Goal: Communication & Community: Answer question/provide support

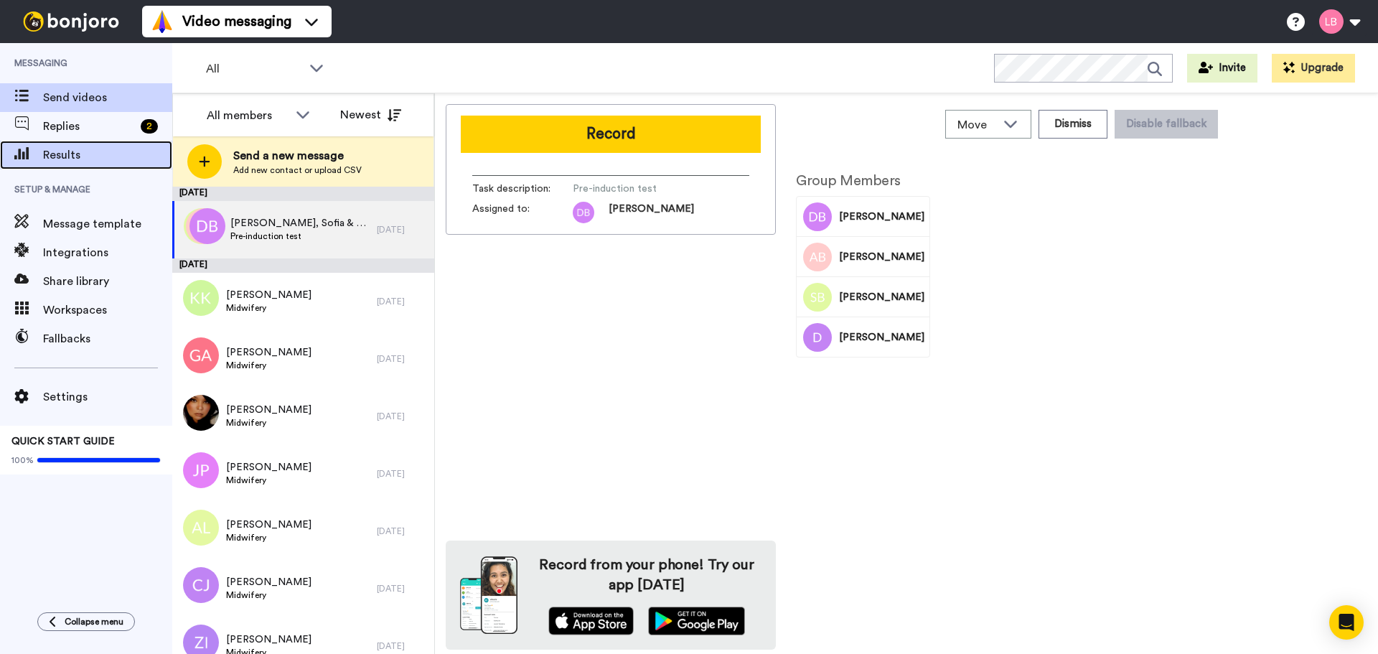
click at [73, 160] on span "Results" at bounding box center [107, 154] width 129 height 17
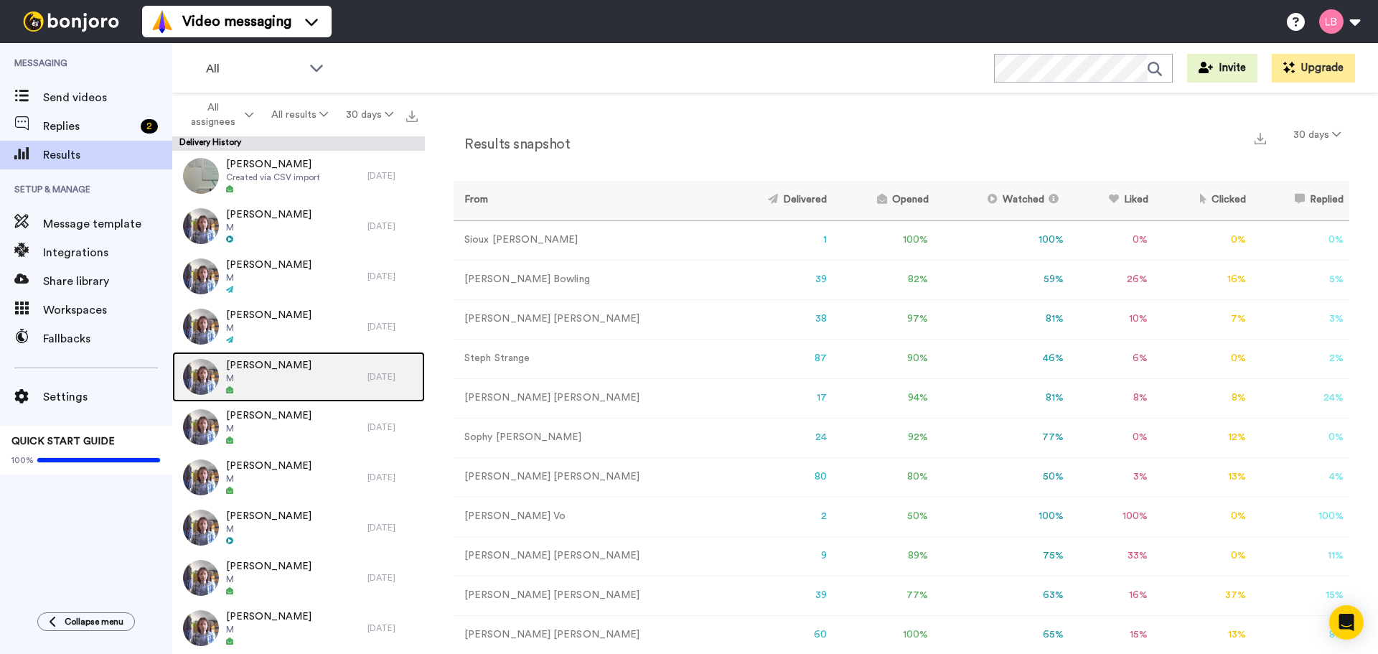
click at [265, 370] on span "[PERSON_NAME]" at bounding box center [268, 365] width 85 height 14
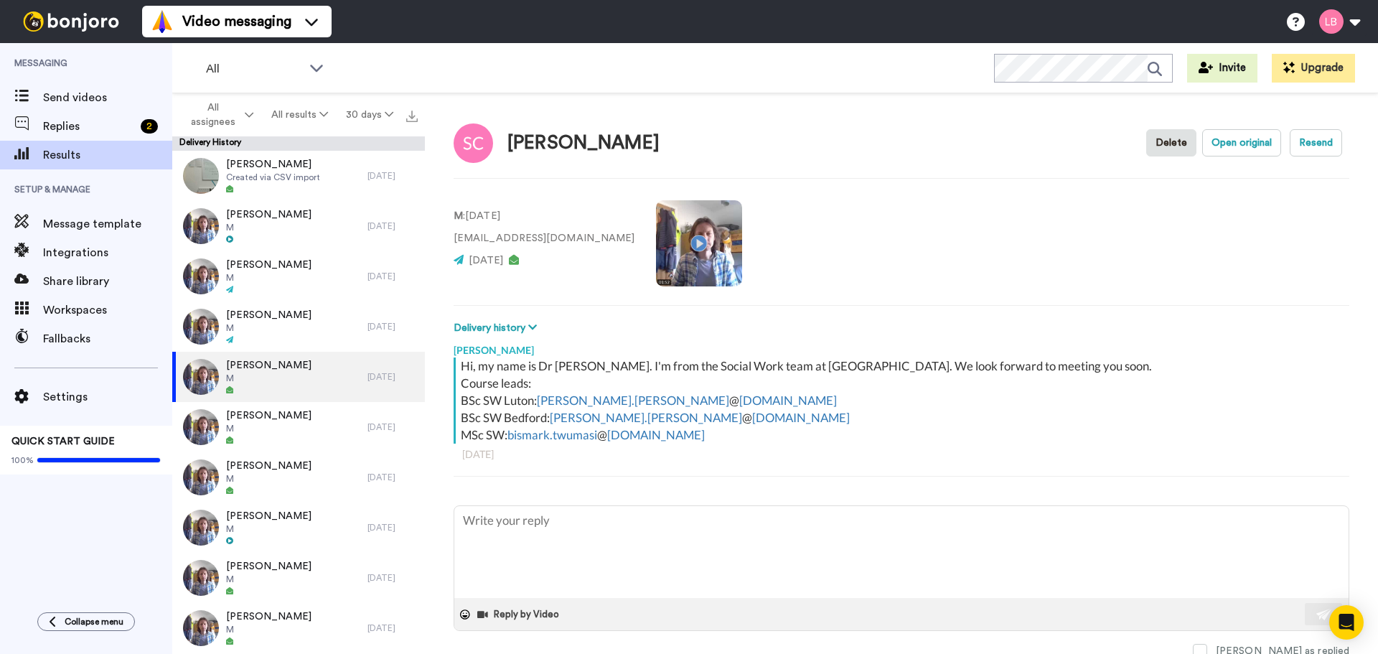
type textarea "x"
click at [74, 94] on span "Send videos" at bounding box center [107, 97] width 129 height 17
